Goal: Task Accomplishment & Management: Use online tool/utility

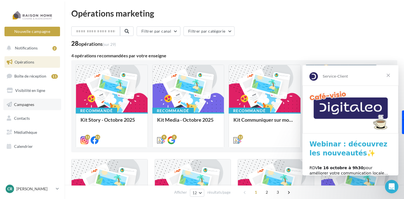
click at [28, 103] on span "Campagnes" at bounding box center [24, 103] width 20 height 5
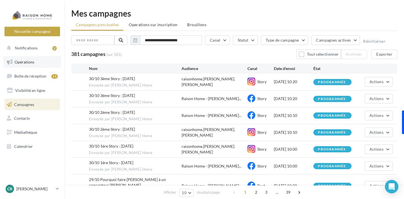
click at [30, 61] on span "Opérations" at bounding box center [25, 61] width 20 height 5
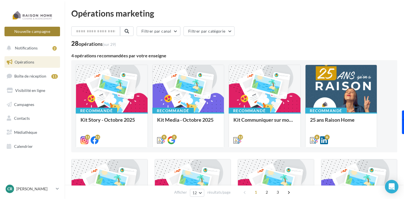
click at [33, 33] on button "Nouvelle campagne" at bounding box center [32, 32] width 56 height 10
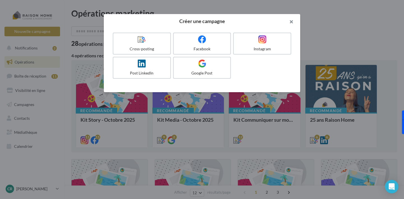
click at [292, 21] on button "button" at bounding box center [289, 22] width 22 height 17
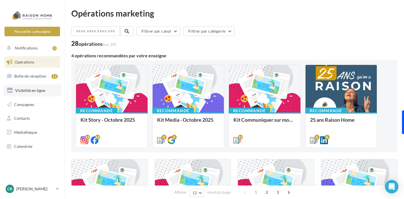
click at [26, 92] on span "Visibilité en ligne" at bounding box center [30, 90] width 30 height 5
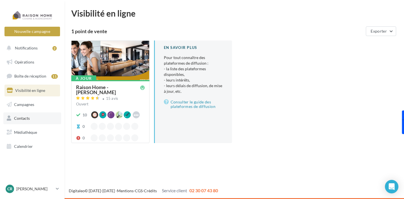
click at [26, 117] on span "Contacts" at bounding box center [22, 118] width 16 height 5
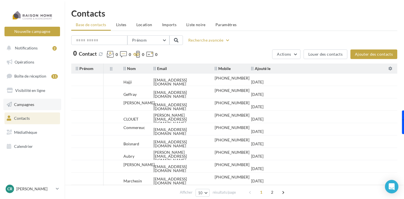
click at [27, 102] on span "Campagnes" at bounding box center [24, 103] width 20 height 5
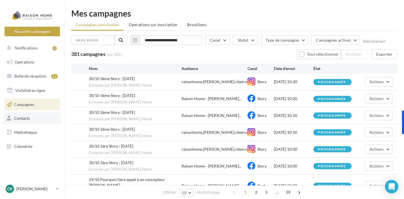
click at [27, 119] on span "Contacts" at bounding box center [22, 118] width 16 height 5
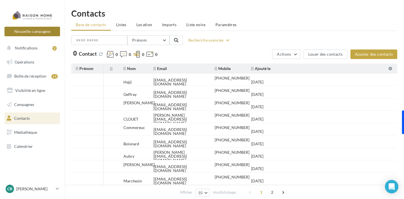
click at [34, 31] on button "Nouvelle campagne" at bounding box center [32, 32] width 56 height 10
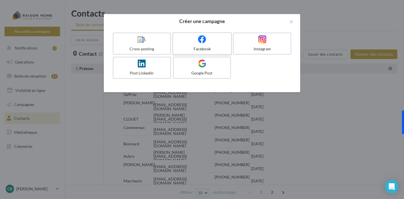
click at [209, 37] on div at bounding box center [201, 39] width 53 height 9
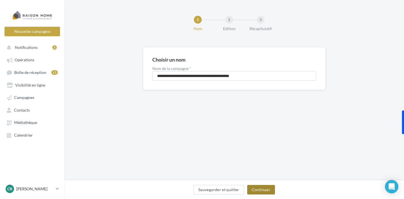
click at [262, 189] on button "Continuer" at bounding box center [261, 189] width 28 height 10
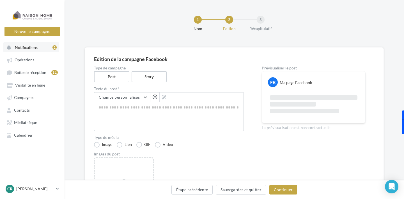
click at [29, 47] on span "Notifications" at bounding box center [26, 47] width 23 height 5
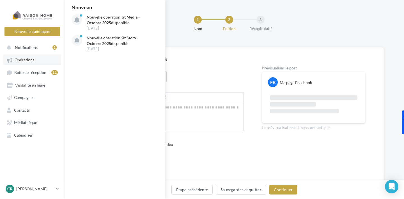
click at [26, 61] on span "Opérations" at bounding box center [25, 59] width 20 height 5
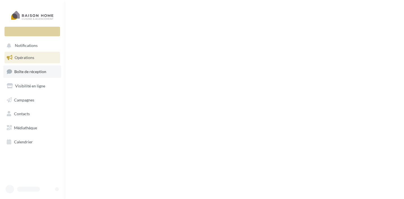
click at [24, 72] on link "Boîte de réception" at bounding box center [32, 71] width 58 height 12
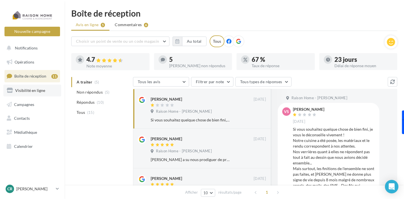
click at [28, 93] on link "Visibilité en ligne" at bounding box center [32, 90] width 58 height 12
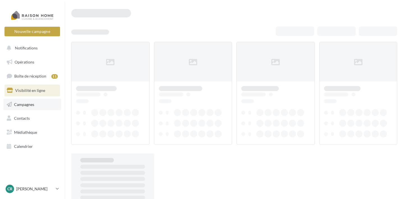
click at [28, 101] on span "Campagnes" at bounding box center [24, 103] width 20 height 5
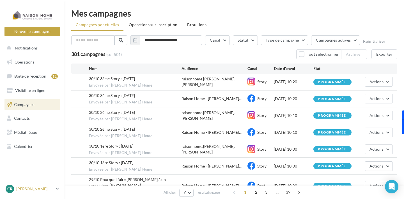
click at [52, 189] on p "[PERSON_NAME]" at bounding box center [34, 189] width 37 height 6
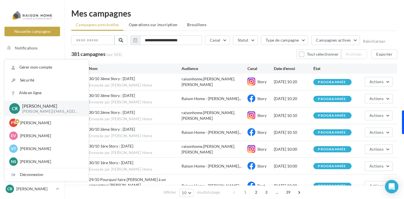
click at [238, 18] on div "**********" at bounding box center [234, 138] width 326 height 259
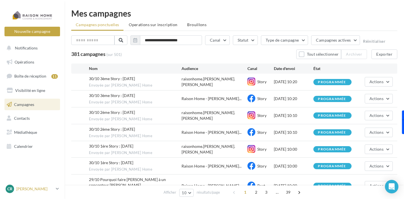
click at [28, 186] on p "[PERSON_NAME]" at bounding box center [34, 189] width 37 height 6
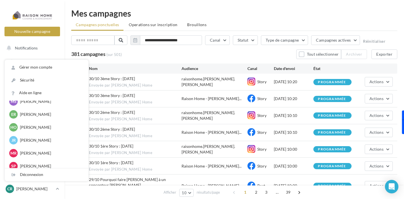
scroll to position [71, 0]
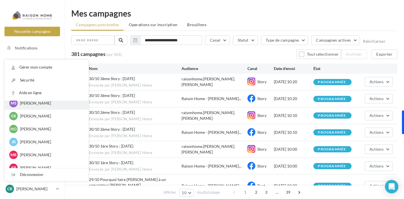
click at [39, 105] on p "[PERSON_NAME]" at bounding box center [51, 103] width 62 height 6
